Goal: Navigation & Orientation: Find specific page/section

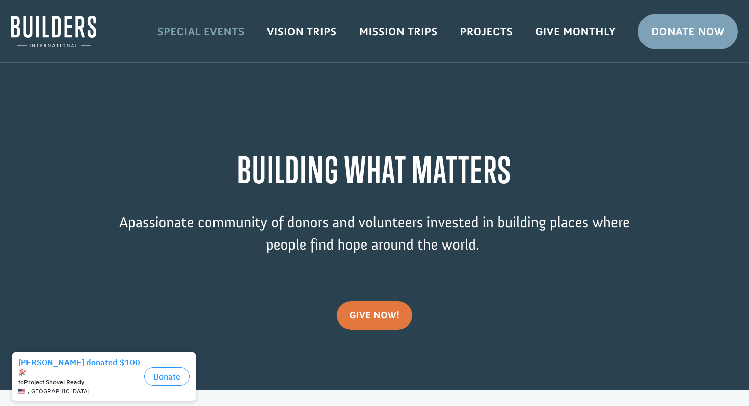
click at [191, 28] on link "Special Events" at bounding box center [201, 32] width 110 height 30
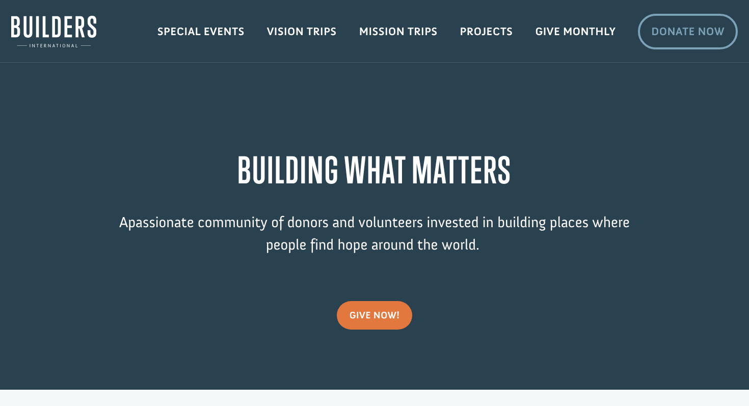
click at [691, 33] on link "Donate Now" at bounding box center [688, 32] width 100 height 36
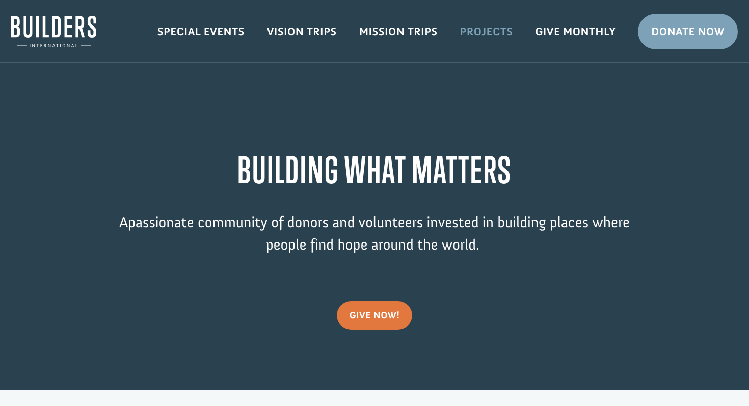
click at [487, 32] on link "Projects" at bounding box center [486, 32] width 75 height 30
